Goal: Ask a question

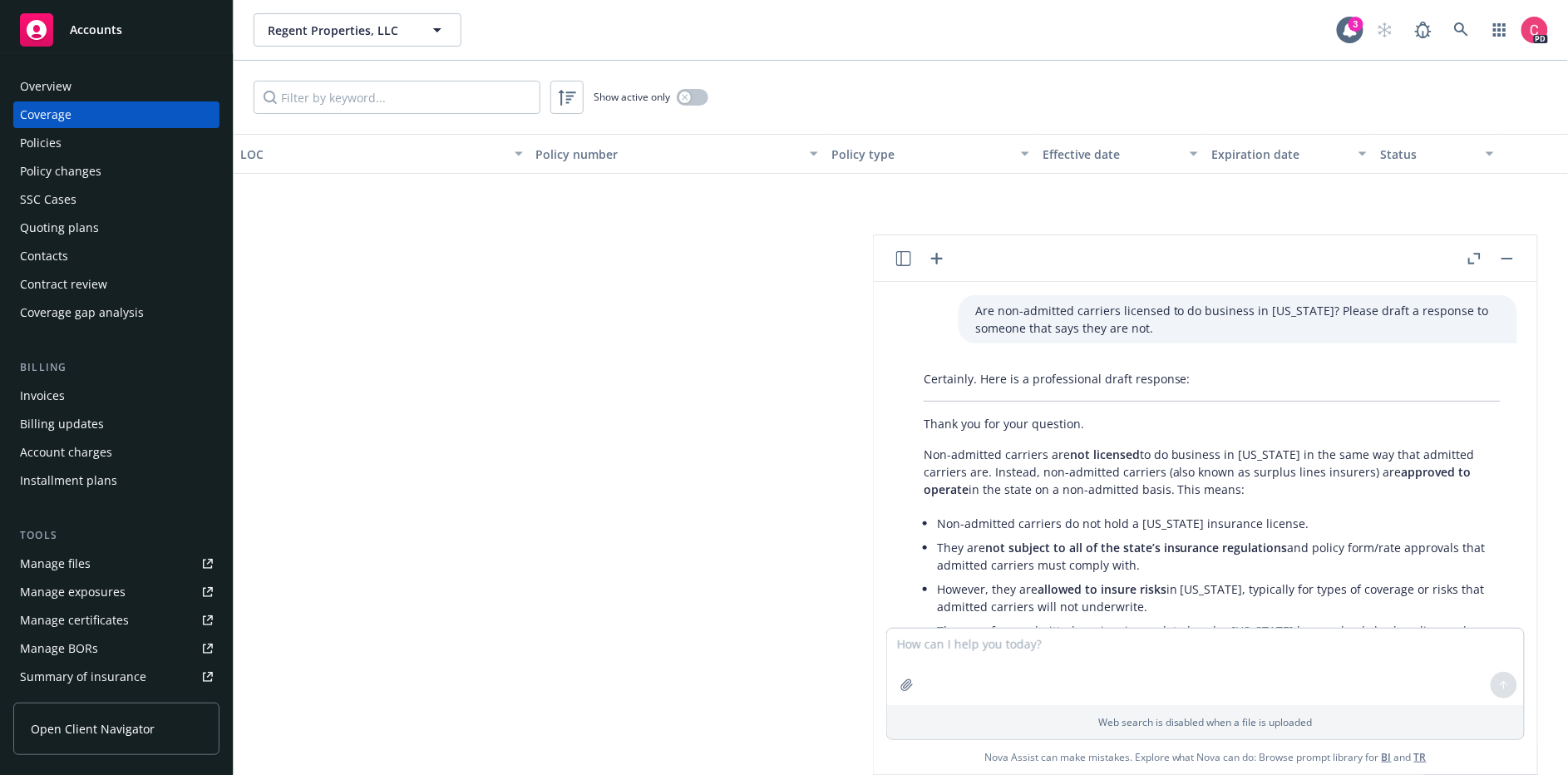
scroll to position [2057, 0]
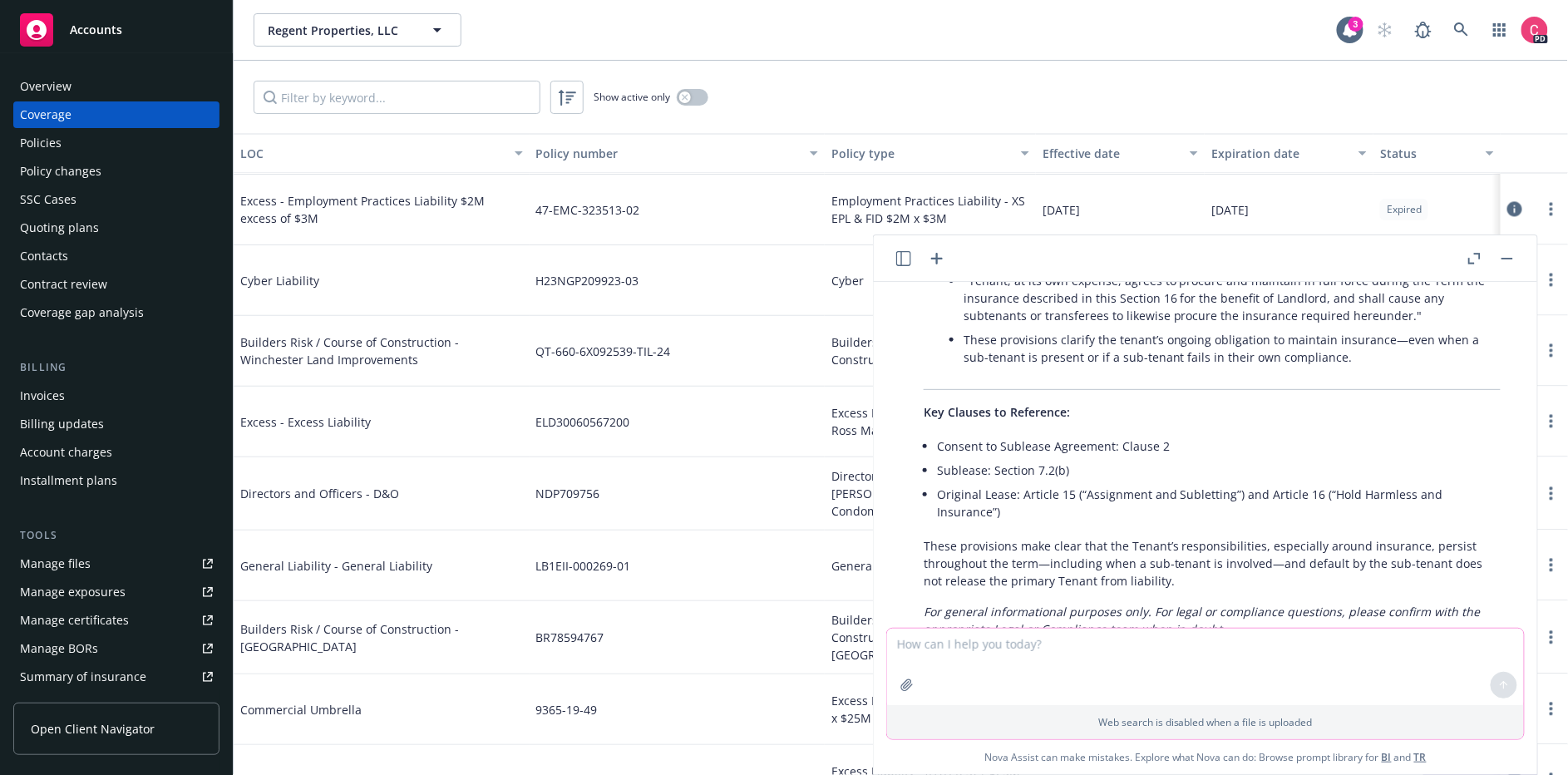
click at [995, 657] on textarea at bounding box center [1205, 667] width 636 height 76
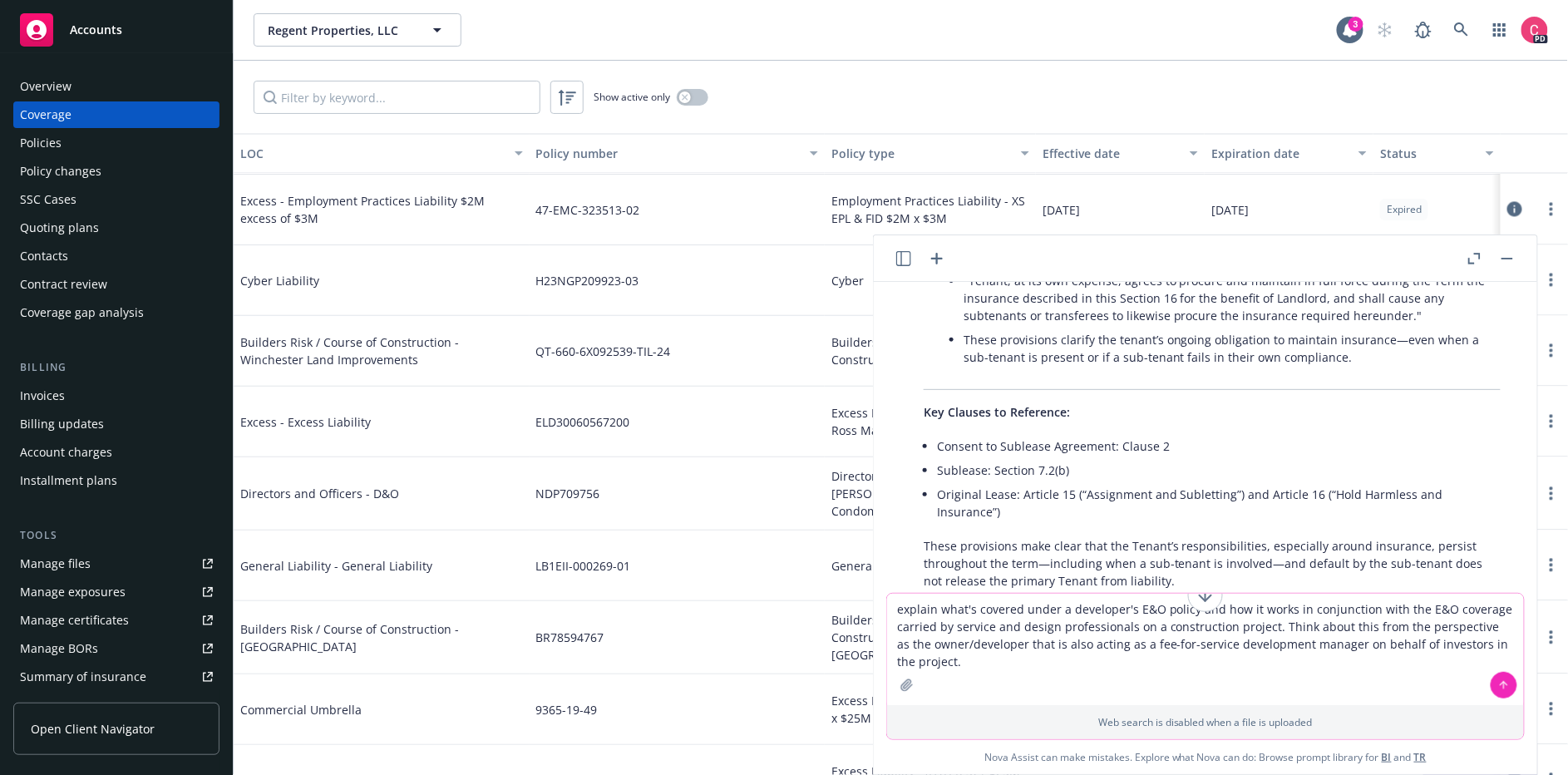
click at [900, 612] on textarea "explain what's covered under a developer's E&O policy and how it works in conju…" at bounding box center [1205, 650] width 636 height 112
type textarea "Explain what's covered under a developer's E&O policy and how it works in conju…"
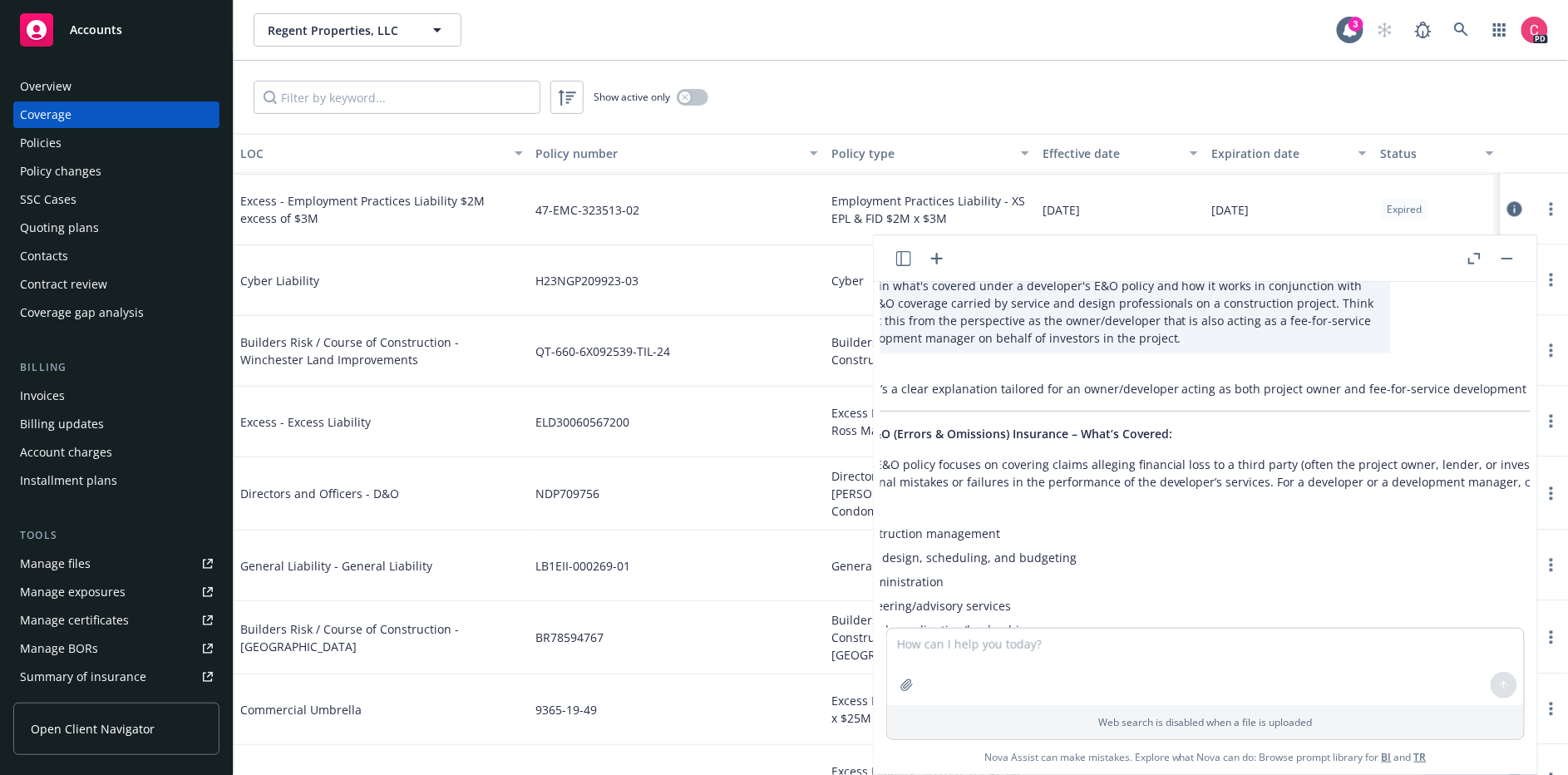
scroll to position [2451, 229]
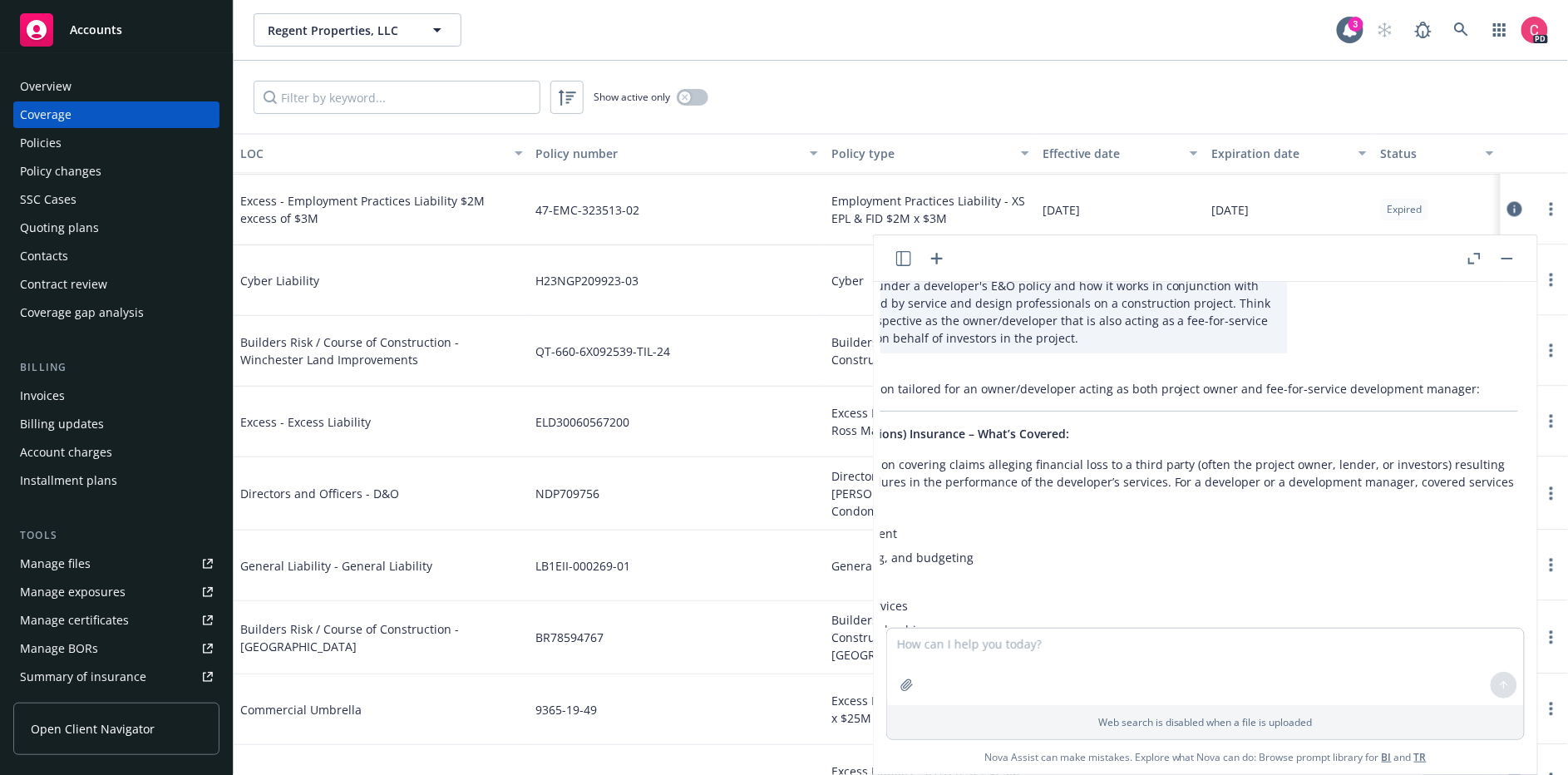
click at [1472, 257] on icon "button" at bounding box center [1475, 259] width 13 height 12
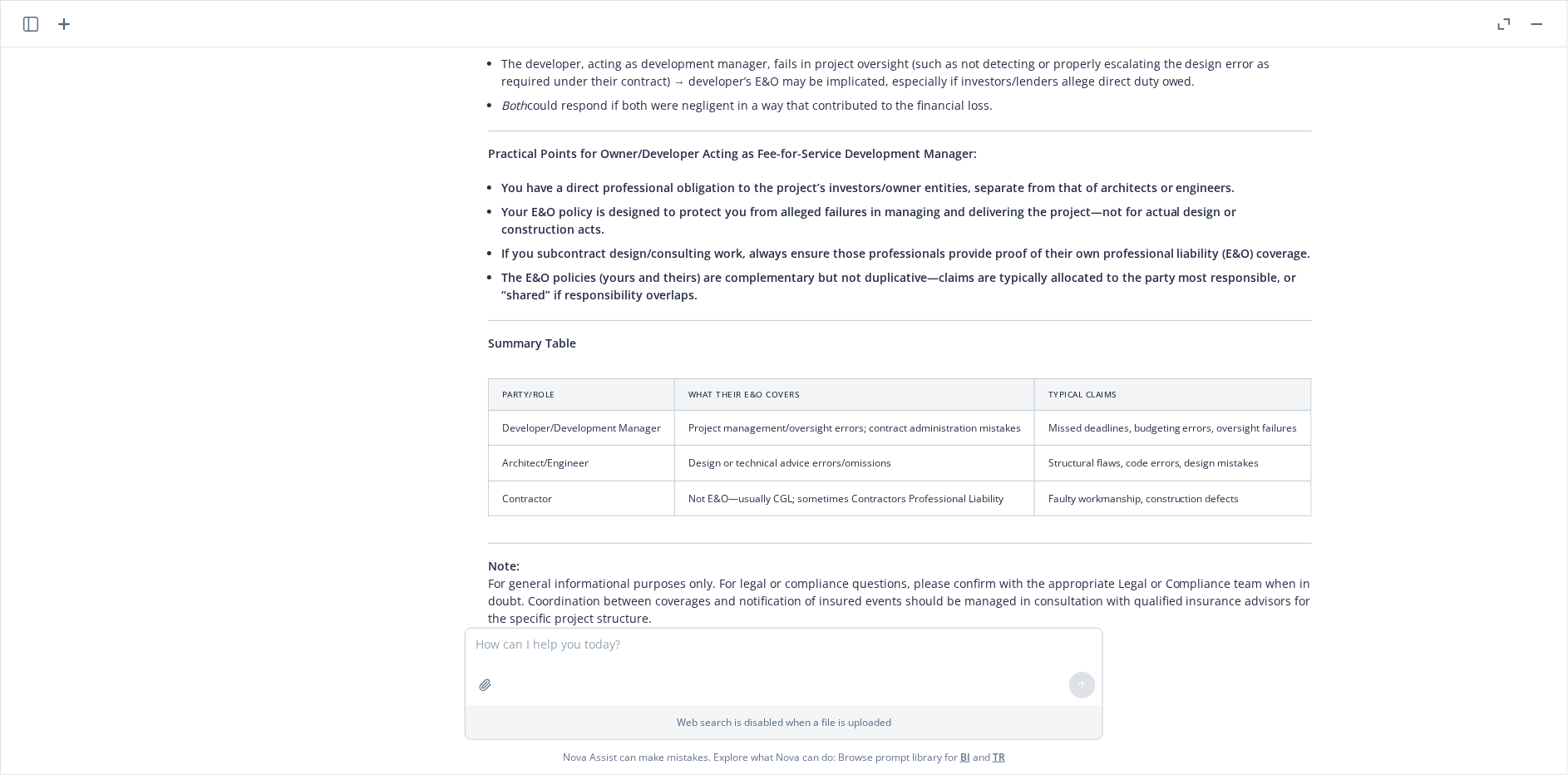
scroll to position [3337, 0]
